Goal: Task Accomplishment & Management: Manage account settings

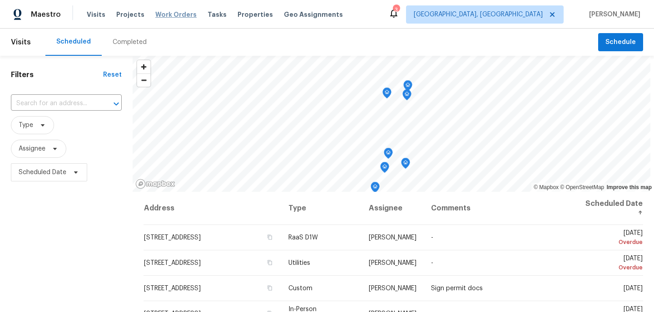
click at [174, 17] on span "Work Orders" at bounding box center [175, 14] width 41 height 9
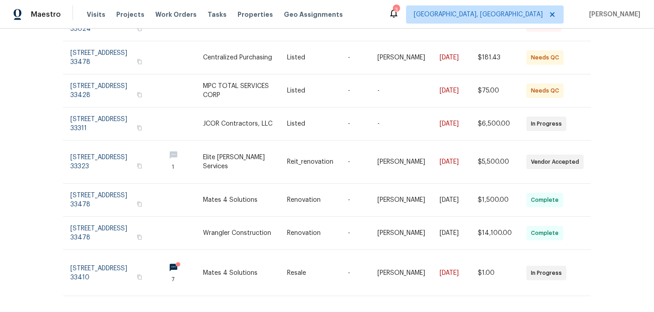
scroll to position [213, 0]
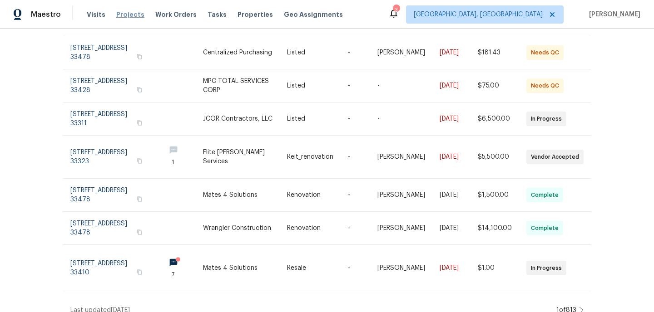
click at [122, 17] on span "Projects" at bounding box center [130, 14] width 28 height 9
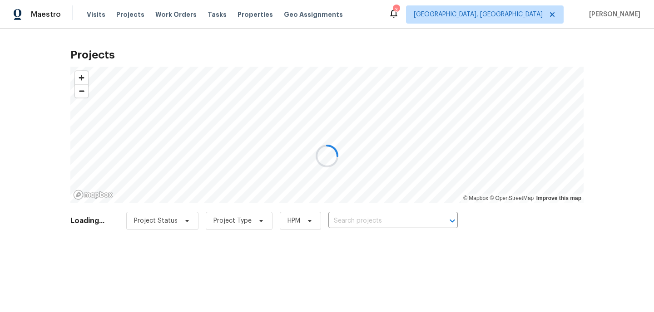
click at [337, 220] on div at bounding box center [327, 156] width 654 height 312
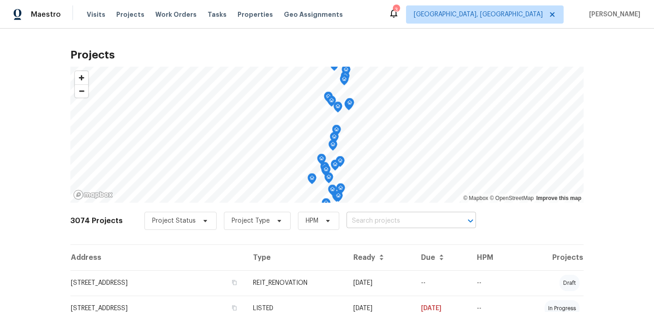
click at [349, 226] on input "text" at bounding box center [398, 221] width 104 height 14
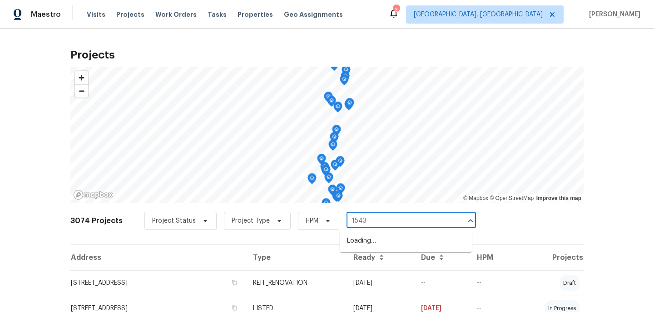
type input "15431"
click at [363, 243] on li "[STREET_ADDRESS]" at bounding box center [406, 241] width 132 height 15
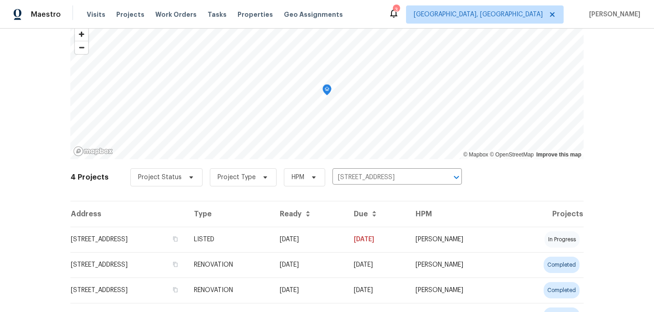
scroll to position [55, 0]
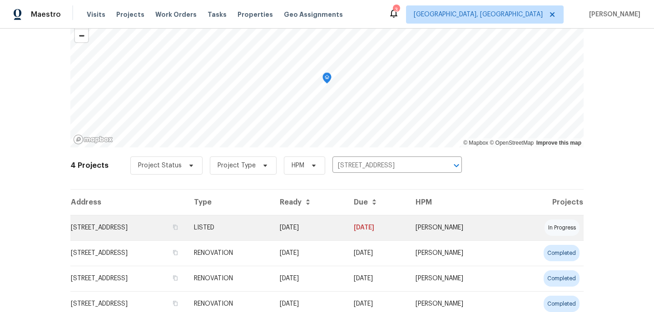
click at [150, 230] on td "[STREET_ADDRESS]" at bounding box center [128, 227] width 116 height 25
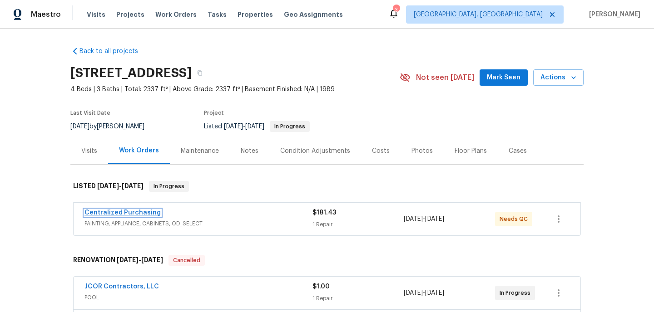
click at [145, 211] on link "Centralized Purchasing" at bounding box center [122, 213] width 76 height 6
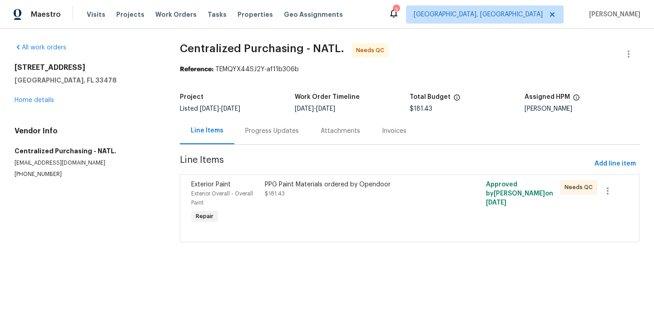
click at [326, 185] on div "PPG Paint Materials ordered by Opendoor" at bounding box center [354, 184] width 179 height 9
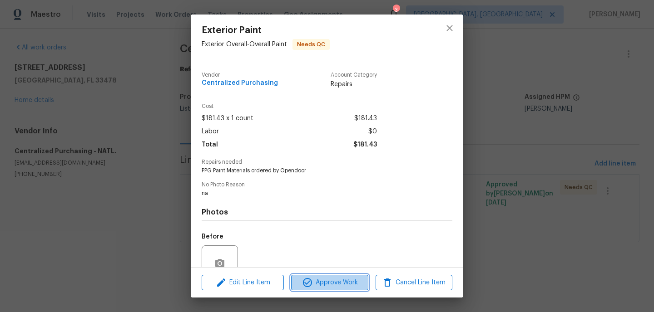
click at [332, 283] on span "Approve Work" at bounding box center [329, 282] width 71 height 11
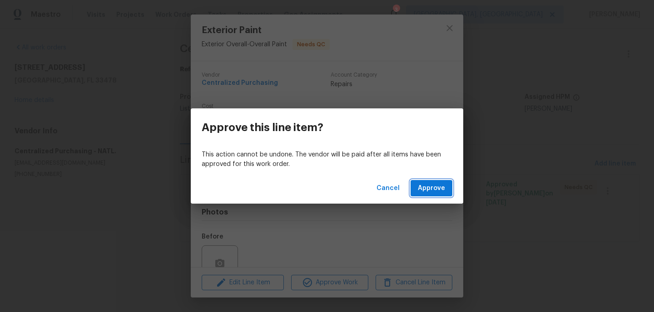
click at [433, 186] on span "Approve" at bounding box center [431, 188] width 27 height 11
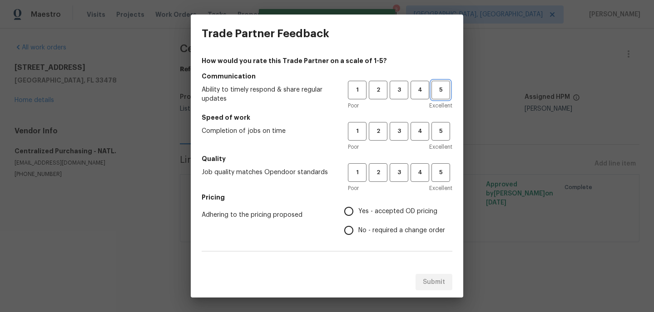
click at [445, 90] on span "5" at bounding box center [440, 90] width 17 height 10
click at [444, 125] on button "5" at bounding box center [440, 131] width 19 height 19
click at [444, 168] on span "5" at bounding box center [440, 173] width 17 height 10
click at [350, 215] on input "Yes - accepted OD pricing" at bounding box center [348, 211] width 19 height 19
radio input "true"
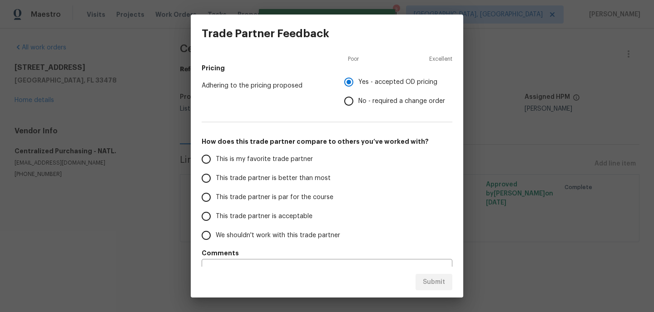
scroll to position [148, 0]
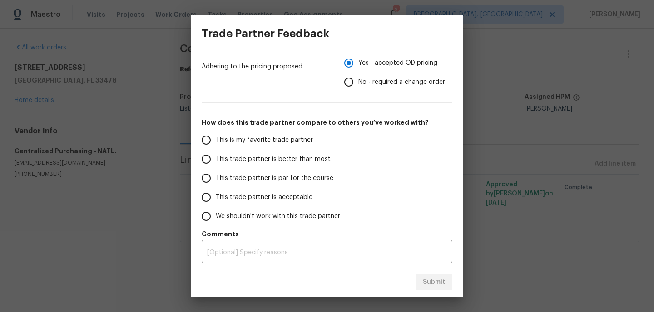
click at [206, 162] on input "This trade partner is better than most" at bounding box center [206, 159] width 19 height 19
click at [442, 282] on span "Submit" at bounding box center [434, 282] width 22 height 11
radio input "true"
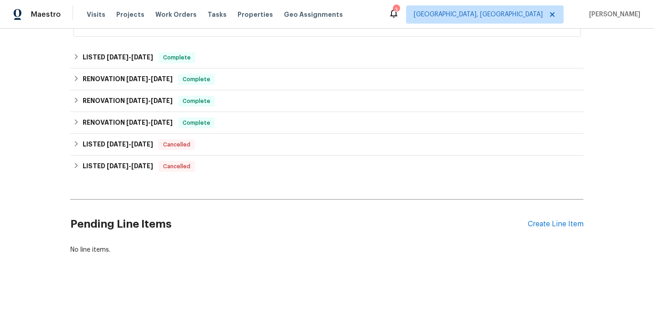
scroll to position [601, 0]
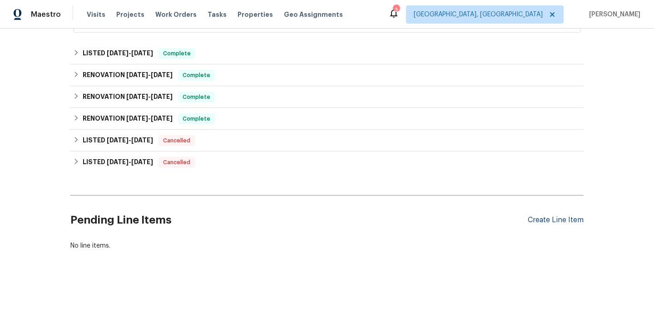
click at [556, 223] on div "Create Line Item" at bounding box center [556, 220] width 56 height 9
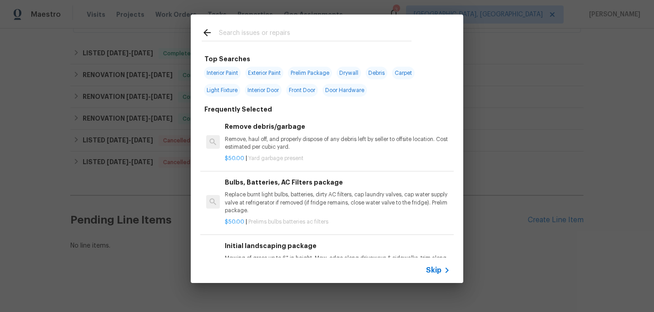
click at [232, 73] on span "Interior Paint" at bounding box center [222, 73] width 37 height 13
type input "Interior Paint"
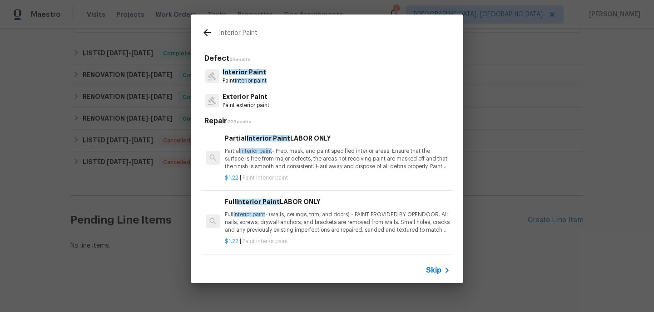
click at [207, 29] on icon at bounding box center [207, 32] width 11 height 11
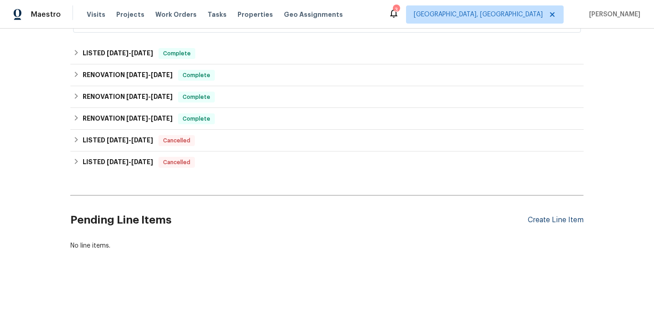
click at [540, 222] on div "Create Line Item" at bounding box center [556, 220] width 56 height 9
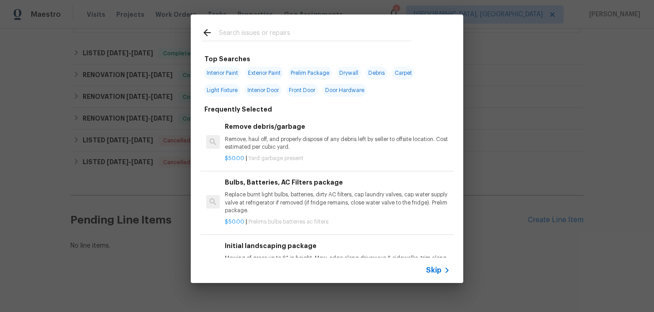
click at [267, 76] on span "Exterior Paint" at bounding box center [264, 73] width 38 height 13
type input "Exterior Paint"
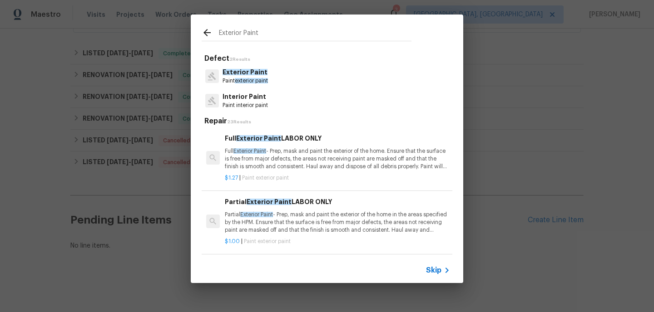
click at [249, 138] on span "Exterior Paint" at bounding box center [258, 138] width 45 height 6
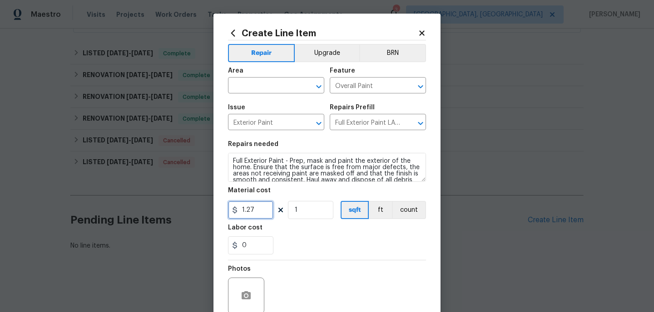
click at [261, 214] on input "1.27" at bounding box center [250, 210] width 45 height 18
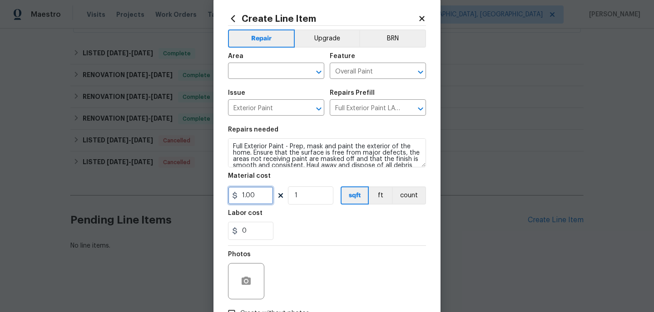
scroll to position [15, 0]
type input "1"
click at [307, 196] on input "1" at bounding box center [310, 195] width 45 height 18
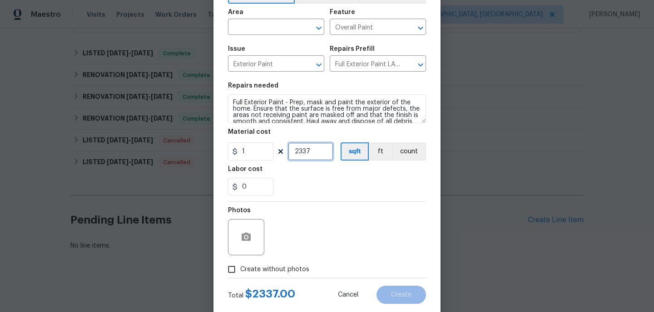
scroll to position [61, 0]
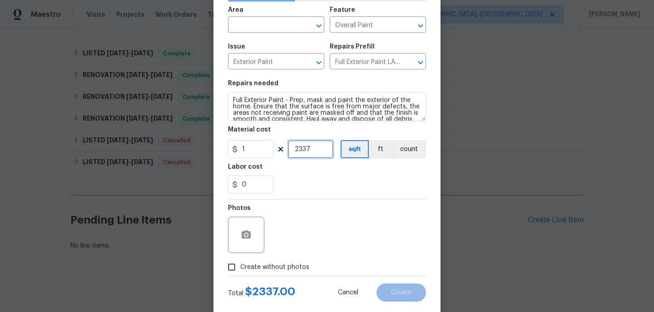
type input "2337"
click at [233, 270] on input "Create without photos" at bounding box center [231, 267] width 17 height 17
checkbox input "true"
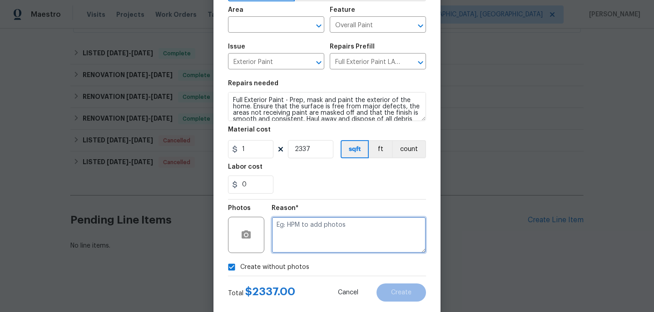
click at [306, 231] on textarea at bounding box center [349, 235] width 154 height 36
type textarea "hpm to add"
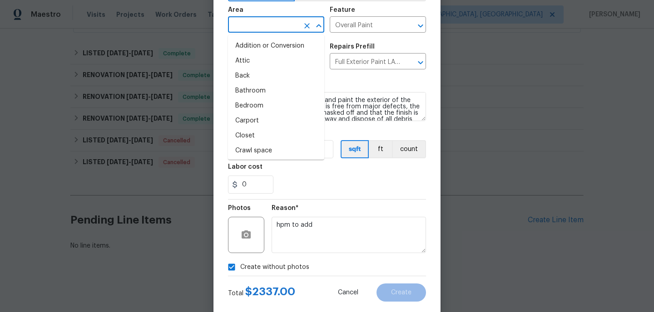
click at [273, 29] on input "text" at bounding box center [263, 26] width 71 height 14
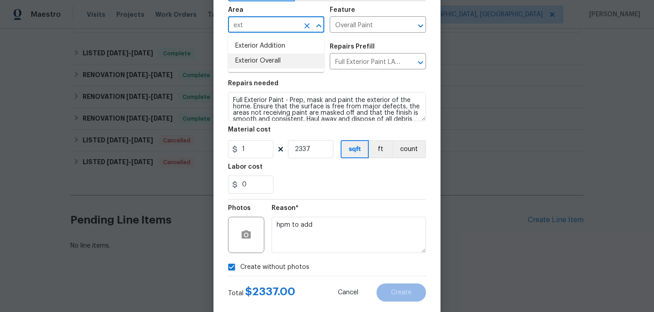
click at [256, 60] on li "Exterior Overall" at bounding box center [276, 61] width 96 height 15
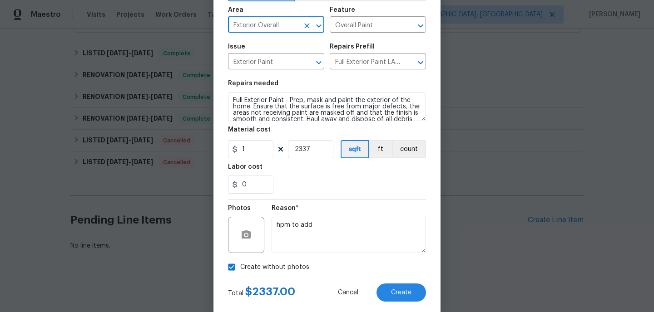
scroll to position [79, 0]
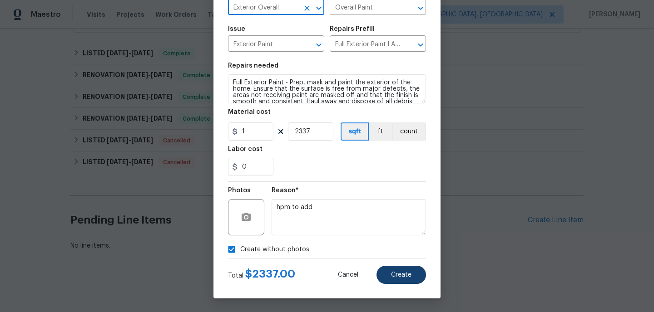
type input "Exterior Overall"
click at [398, 276] on span "Create" at bounding box center [401, 275] width 20 height 7
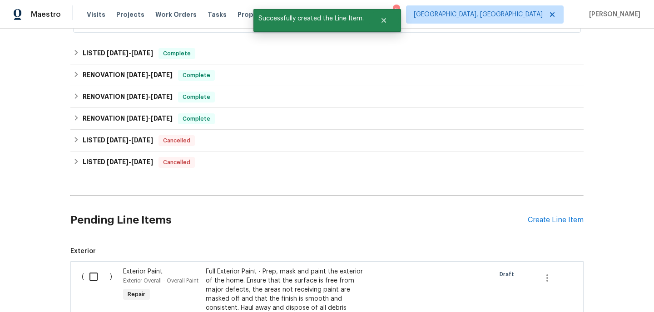
click at [90, 271] on input "checkbox" at bounding box center [97, 276] width 26 height 19
checkbox input "true"
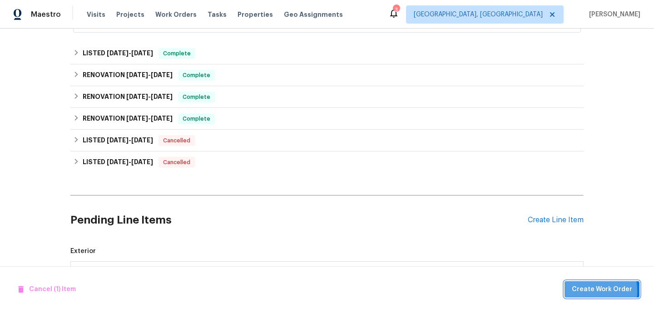
click at [577, 291] on span "Create Work Order" at bounding box center [602, 289] width 60 height 11
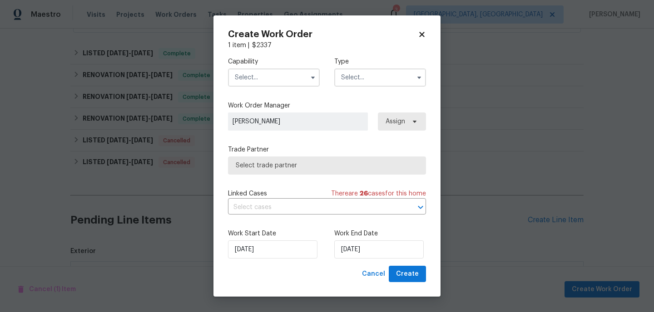
click at [257, 76] on input "text" at bounding box center [274, 78] width 92 height 18
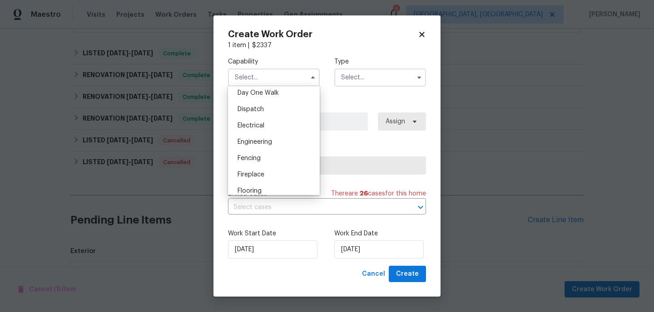
scroll to position [355, 0]
click at [251, 173] on span "General Contractor" at bounding box center [266, 176] width 59 height 6
type input "General Contractor"
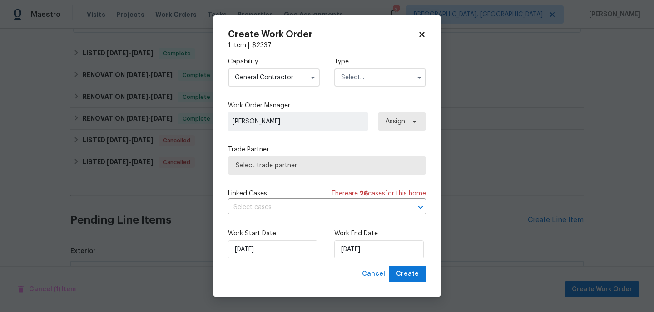
click at [365, 78] on input "text" at bounding box center [380, 78] width 92 height 18
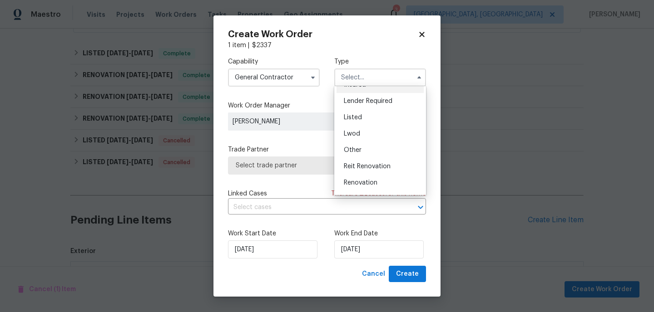
scroll to position [67, 0]
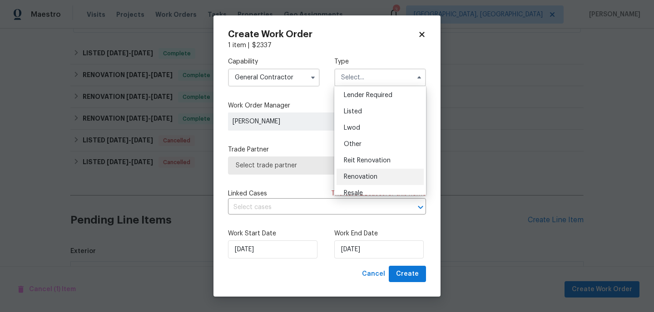
click at [361, 178] on span "Renovation" at bounding box center [361, 177] width 34 height 6
type input "Renovation"
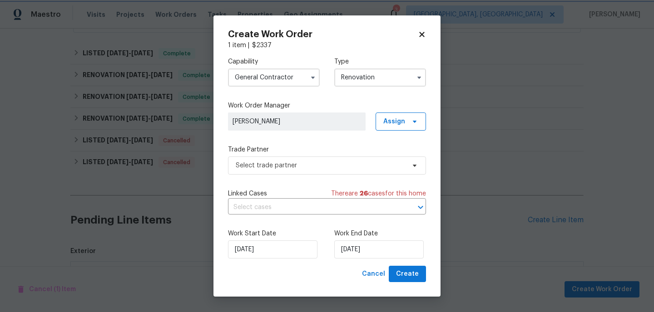
scroll to position [0, 0]
click at [314, 171] on span "Select trade partner" at bounding box center [327, 166] width 198 height 18
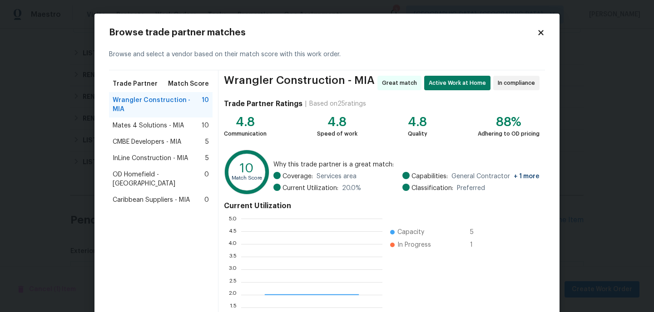
scroll to position [127, 141]
click at [145, 121] on span "Mates 4 Solutions - MIA" at bounding box center [148, 125] width 71 height 9
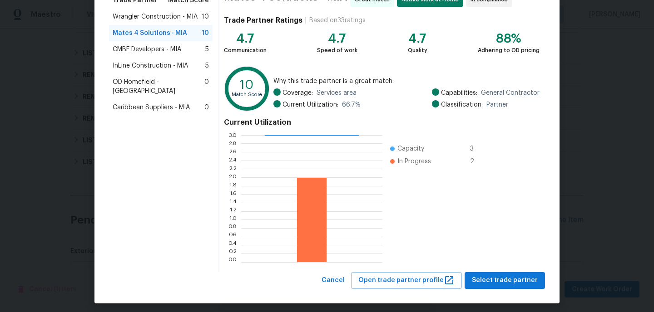
scroll to position [88, 0]
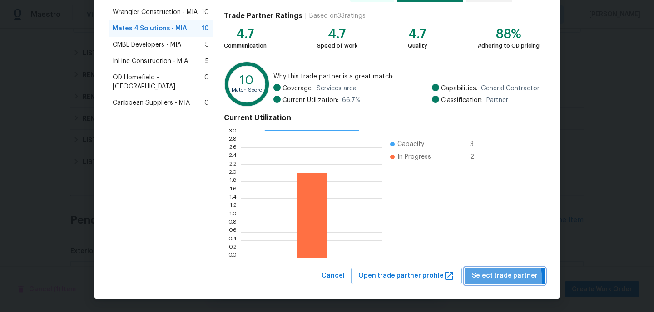
click at [501, 280] on span "Select trade partner" at bounding box center [505, 276] width 66 height 11
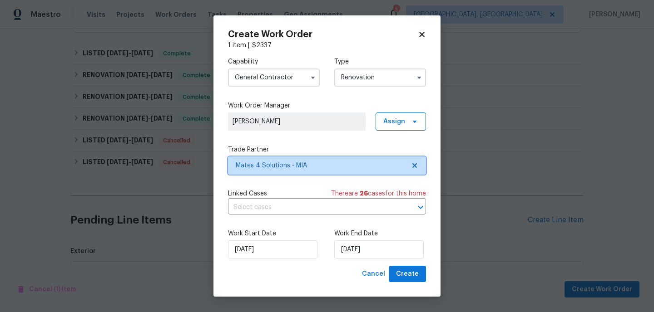
scroll to position [0, 0]
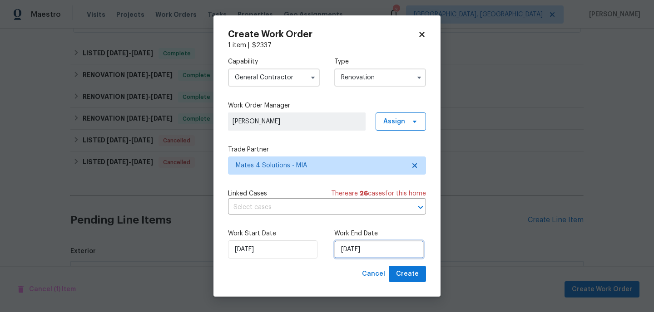
click at [373, 253] on input "[DATE]" at bounding box center [378, 250] width 89 height 18
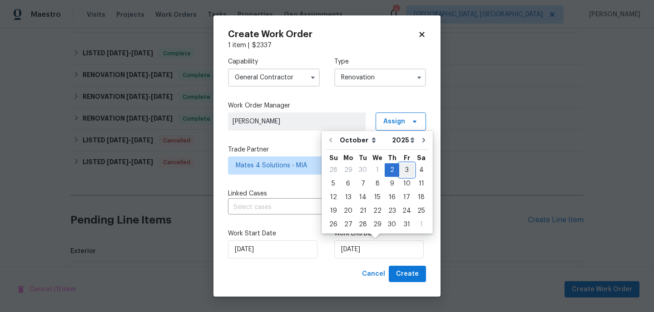
click at [404, 171] on div "3" at bounding box center [406, 170] width 15 height 13
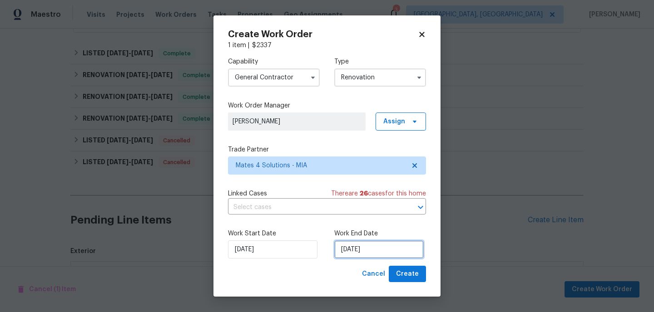
click at [376, 249] on input "10/3/2025" at bounding box center [378, 250] width 89 height 18
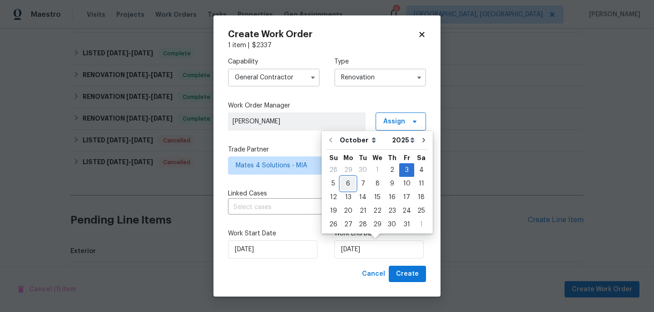
click at [348, 180] on div "6" at bounding box center [348, 184] width 15 height 13
type input "[DATE]"
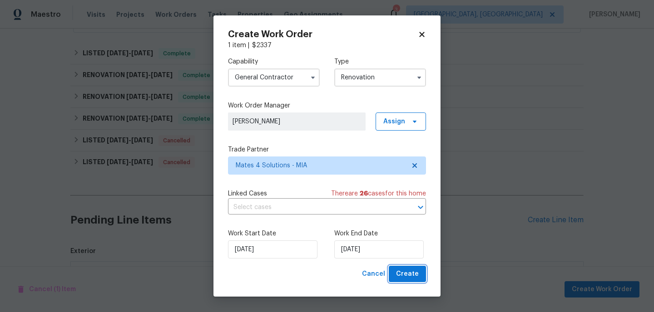
click at [406, 273] on span "Create" at bounding box center [407, 274] width 23 height 11
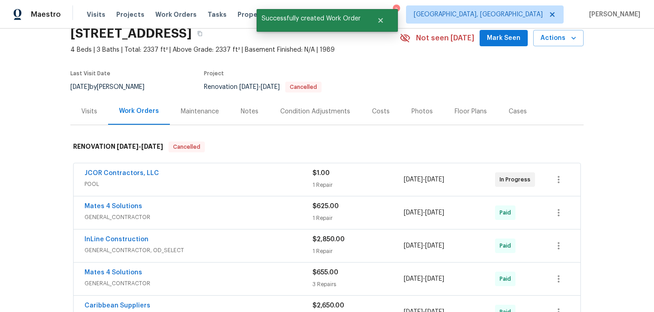
scroll to position [41, 0]
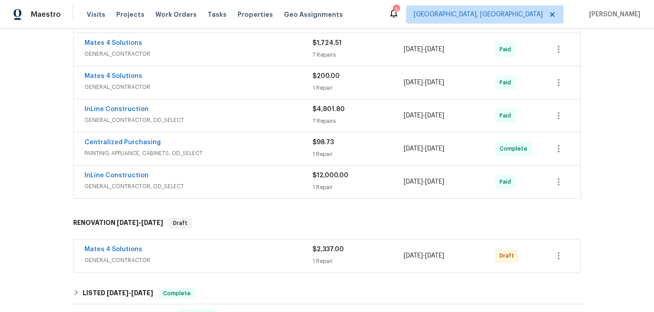
scroll to position [437, 0]
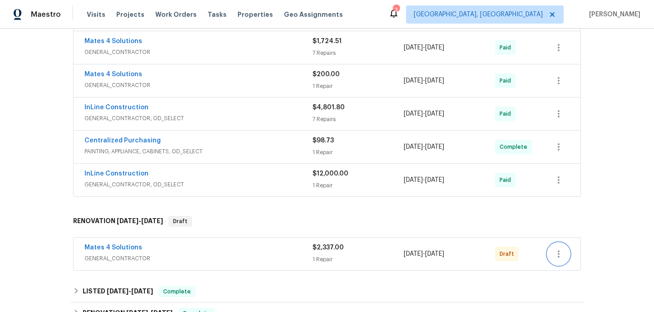
click at [564, 258] on button "button" at bounding box center [559, 254] width 22 height 22
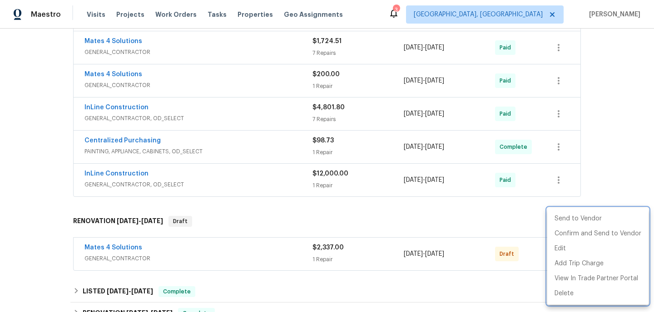
click at [127, 248] on div at bounding box center [327, 156] width 654 height 312
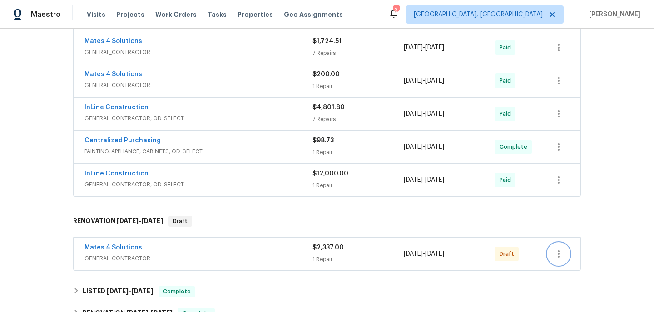
click at [560, 260] on button "button" at bounding box center [559, 254] width 22 height 22
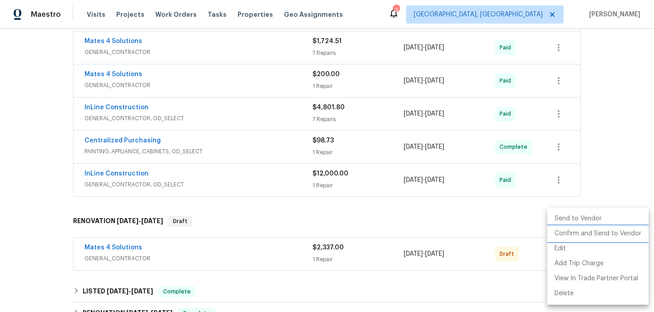
click at [575, 234] on li "Confirm and Send to Vendor" at bounding box center [597, 234] width 101 height 15
